Goal: Task Accomplishment & Management: Complete application form

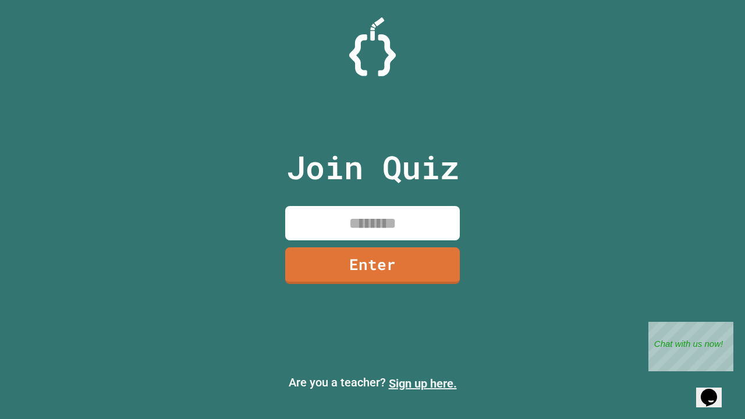
click at [423, 384] on link "Sign up here." at bounding box center [423, 384] width 68 height 14
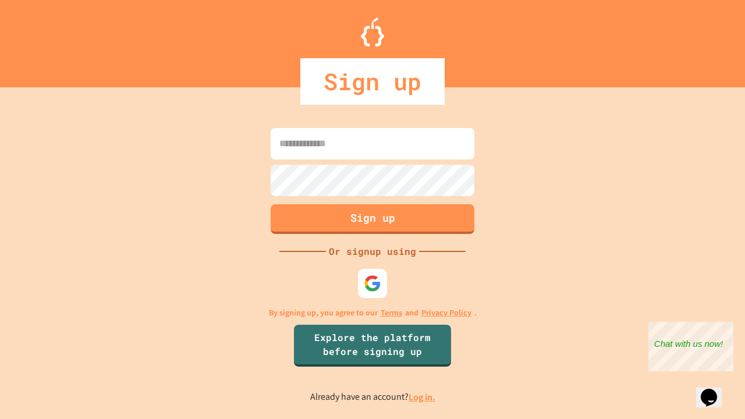
click at [423, 397] on link "Log in." at bounding box center [422, 397] width 27 height 12
